Goal: Information Seeking & Learning: Learn about a topic

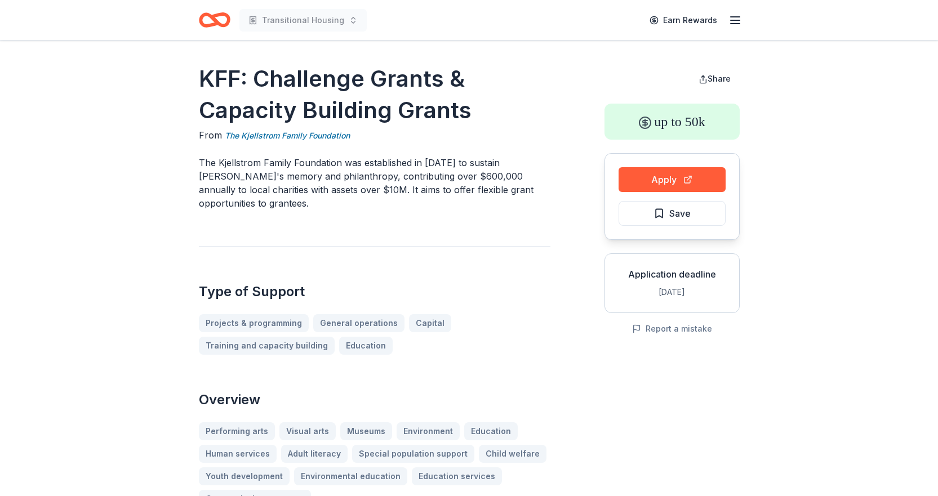
click at [219, 18] on icon "Home" at bounding box center [215, 20] width 32 height 26
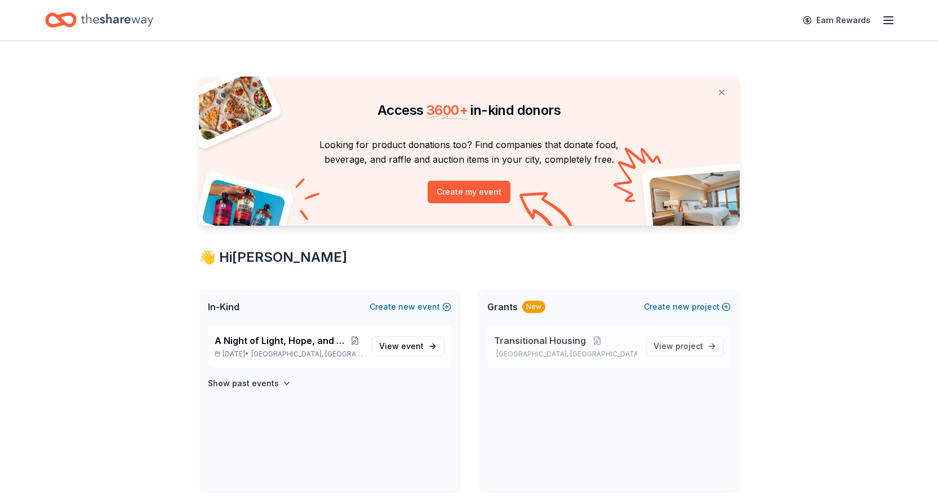
click at [571, 344] on span "Transitional Housing" at bounding box center [540, 341] width 92 height 14
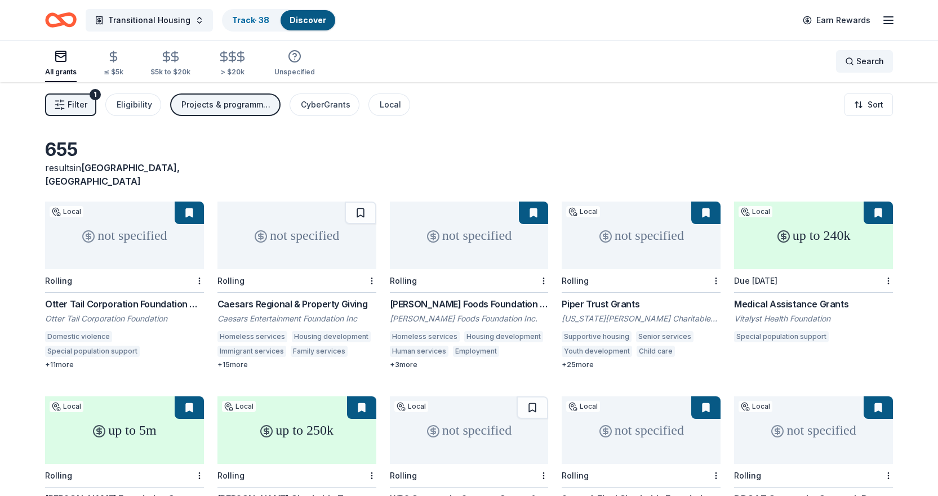
click at [865, 55] on span "Search" at bounding box center [870, 62] width 28 height 14
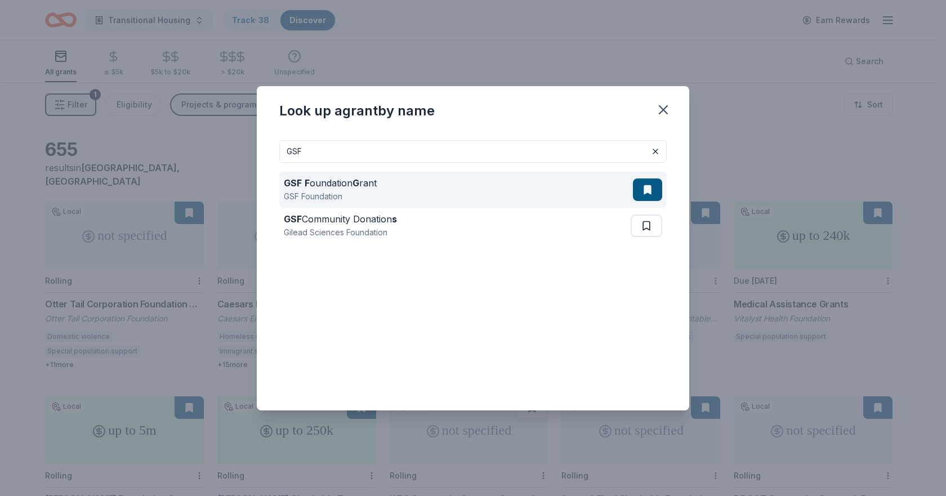
click at [356, 186] on strong "G" at bounding box center [356, 182] width 7 height 11
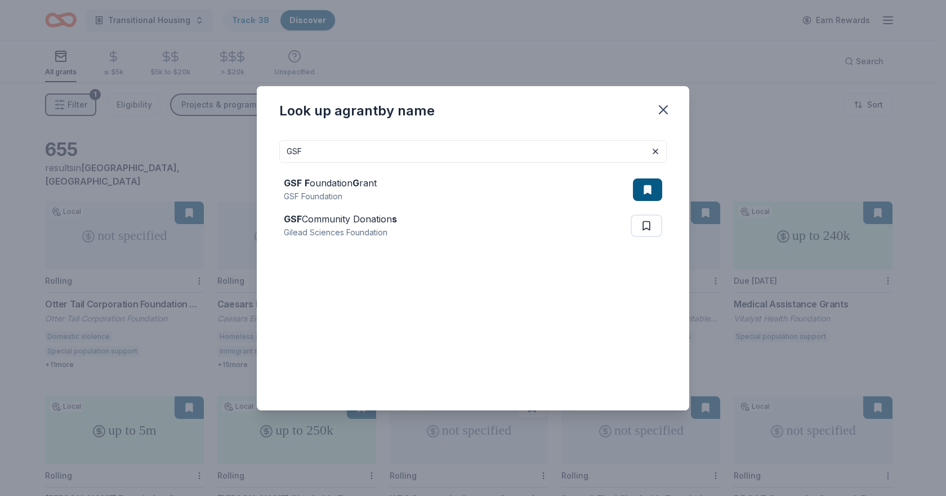
drag, startPoint x: 464, startPoint y: 144, endPoint x: 214, endPoint y: 150, distance: 250.2
click at [214, 150] on div "Look up a grant by name GSF GSF F oundation G rant GSF Foundation GSF Community…" at bounding box center [473, 248] width 946 height 496
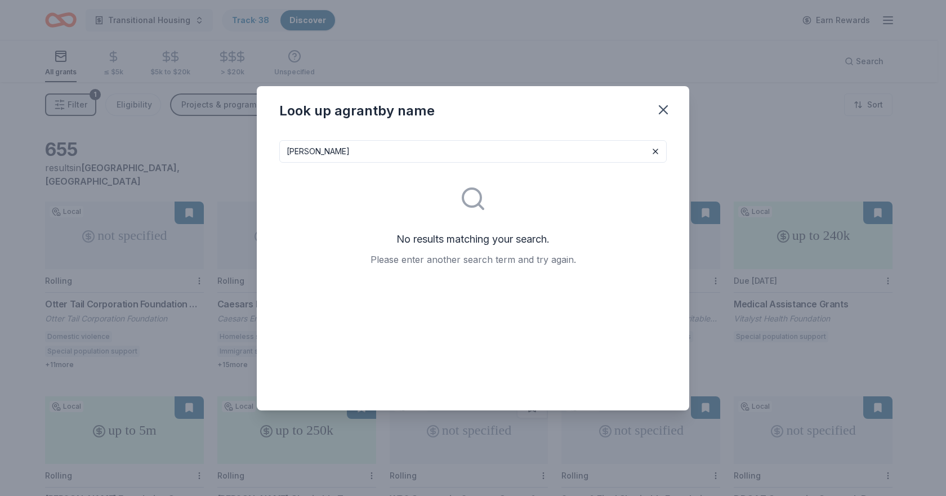
click at [363, 157] on input "JANIS CHAP" at bounding box center [473, 151] width 388 height 23
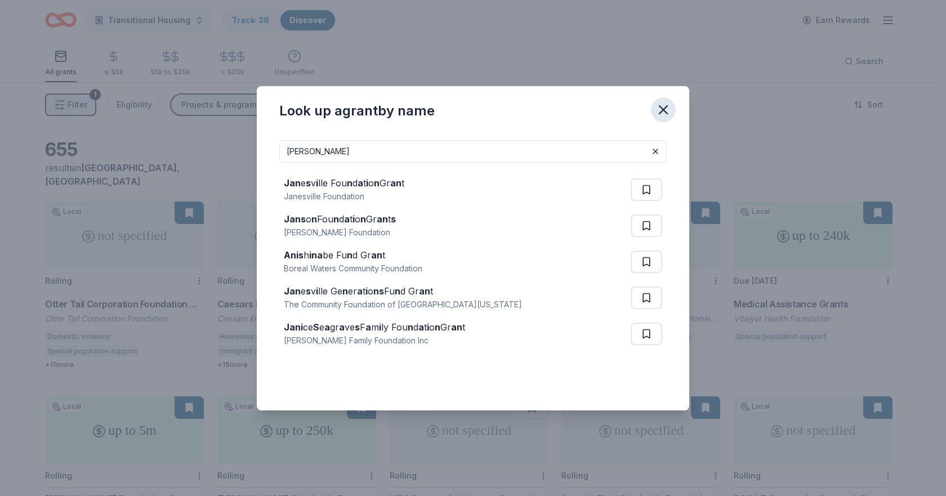
type input "JANIS"
click at [661, 110] on icon "button" at bounding box center [664, 110] width 16 height 16
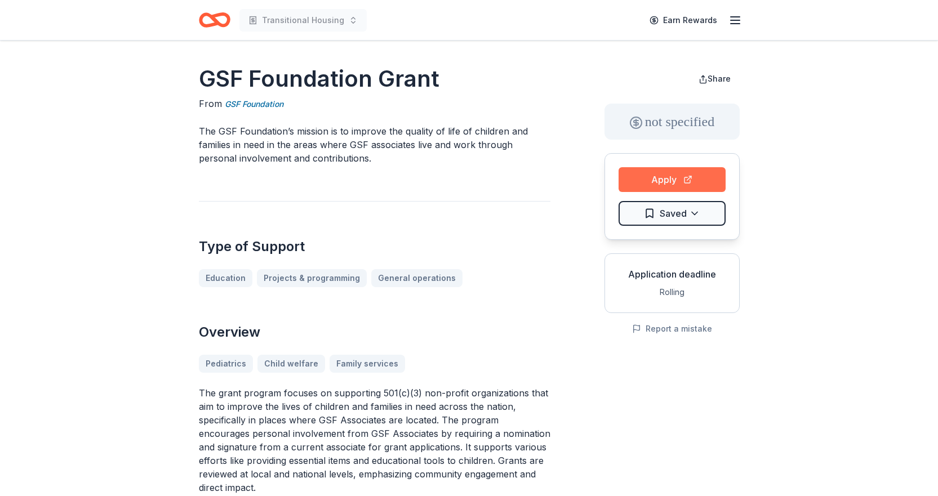
click at [667, 172] on button "Apply" at bounding box center [672, 179] width 107 height 25
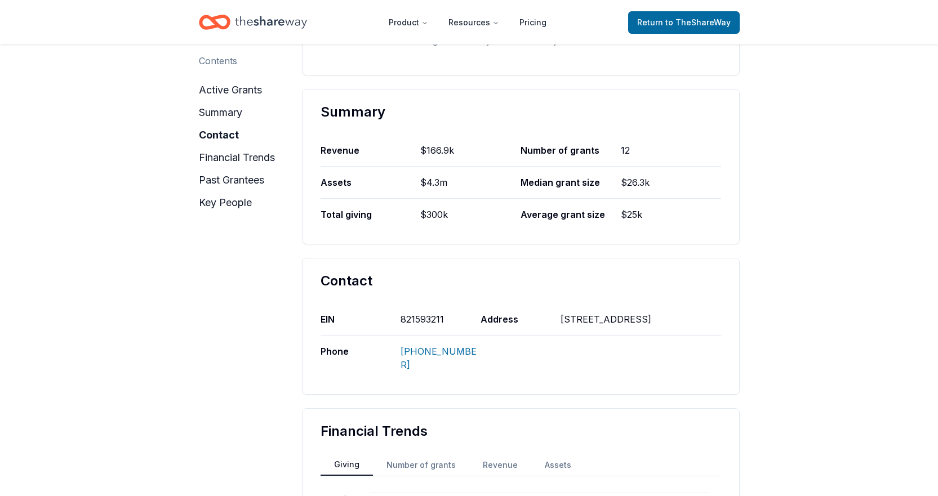
scroll to position [113, 0]
